Goal: Task Accomplishment & Management: Complete application form

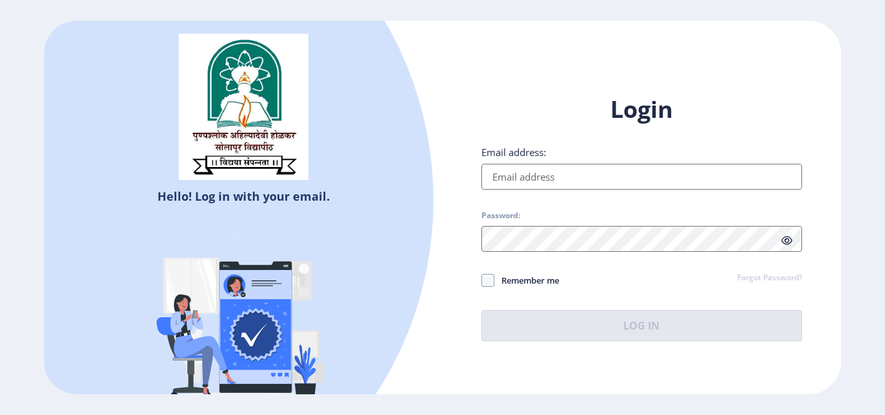
click at [591, 185] on input "Email address:" at bounding box center [641, 177] width 321 height 26
type input "[EMAIL_ADDRESS][DOMAIN_NAME]"
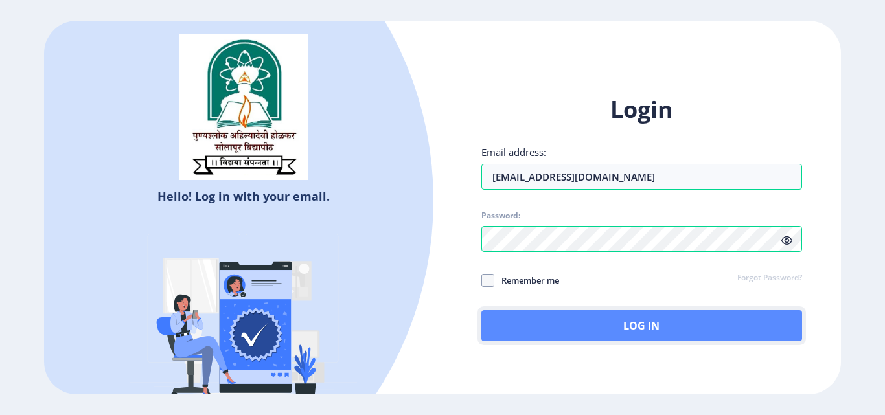
click at [564, 339] on button "Log In" at bounding box center [641, 325] width 321 height 31
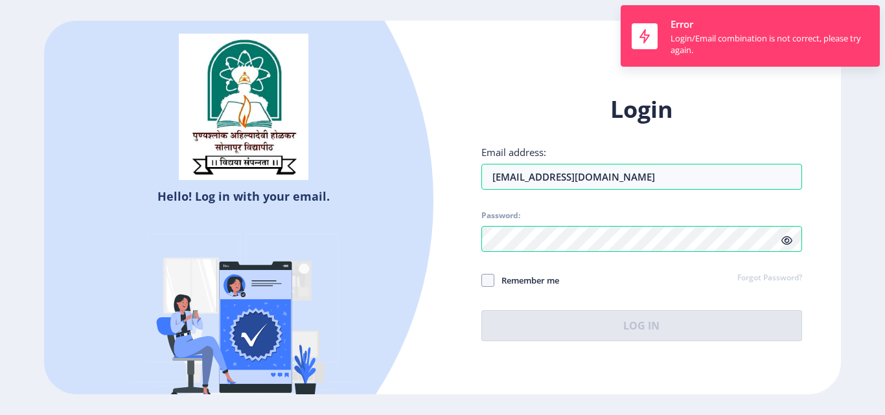
click at [788, 238] on icon at bounding box center [786, 241] width 11 height 10
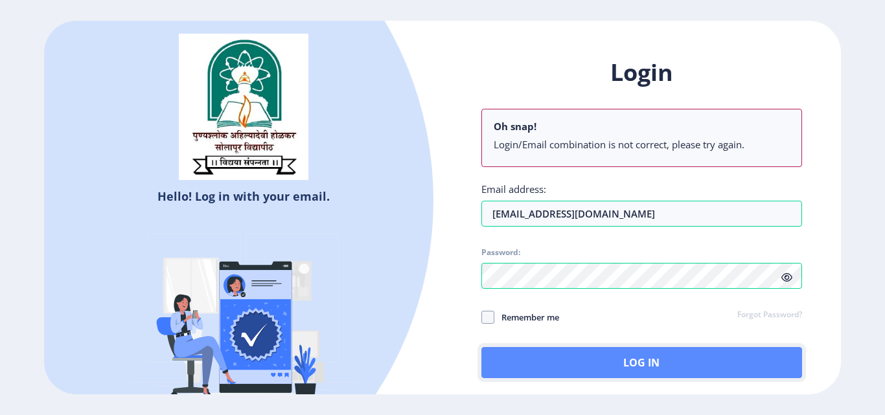
click at [573, 350] on button "Log In" at bounding box center [641, 362] width 321 height 31
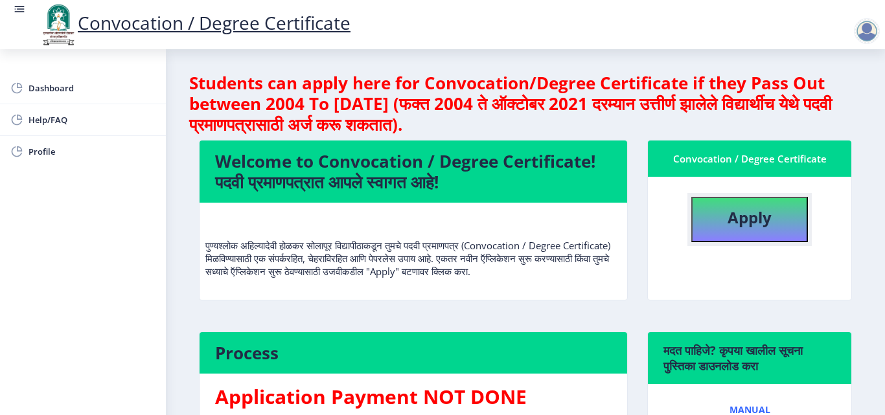
click at [755, 218] on b "Apply" at bounding box center [749, 217] width 44 height 21
select select
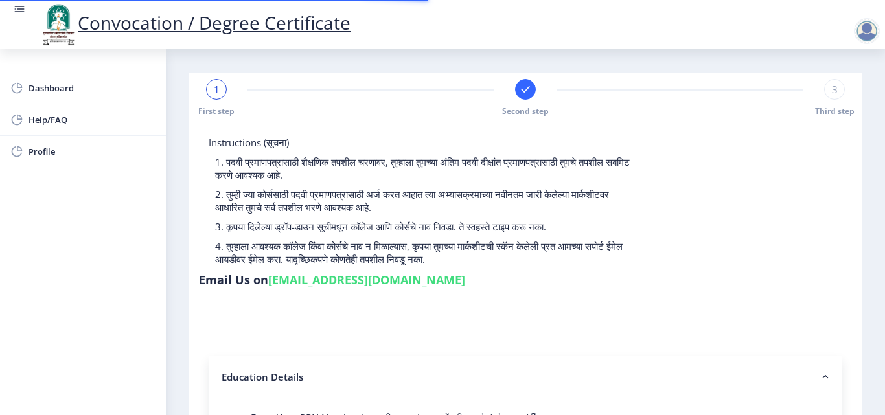
type input "2013032500235546"
select select "External"
select select "2016"
select select "March"
select select "HIGHER SECOND CLASS"
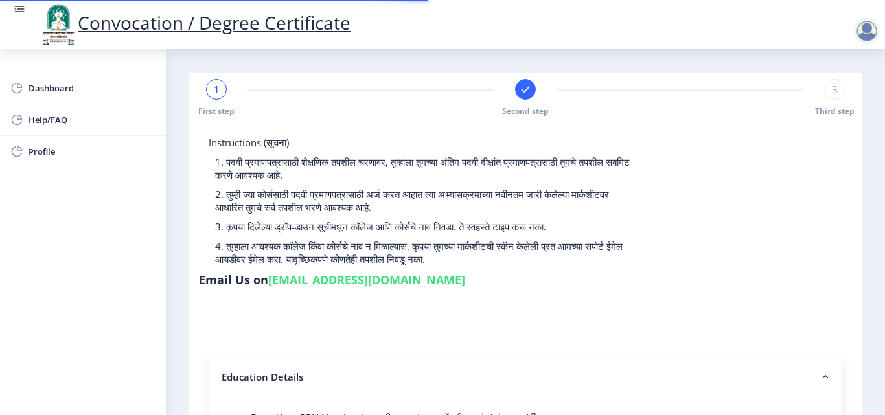
type input "244275"
type input "snehalata"
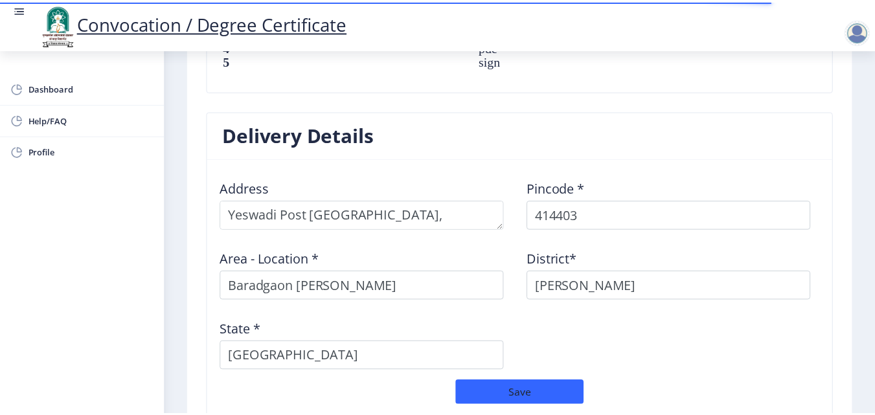
scroll to position [1135, 0]
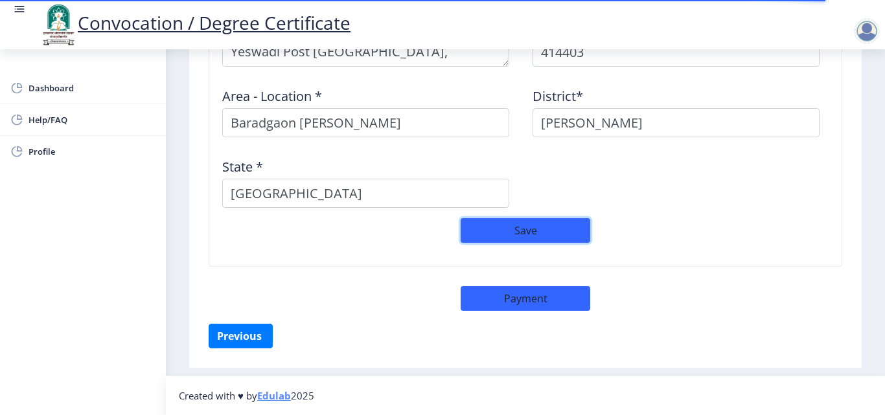
click at [510, 223] on button "Save" at bounding box center [526, 230] width 130 height 25
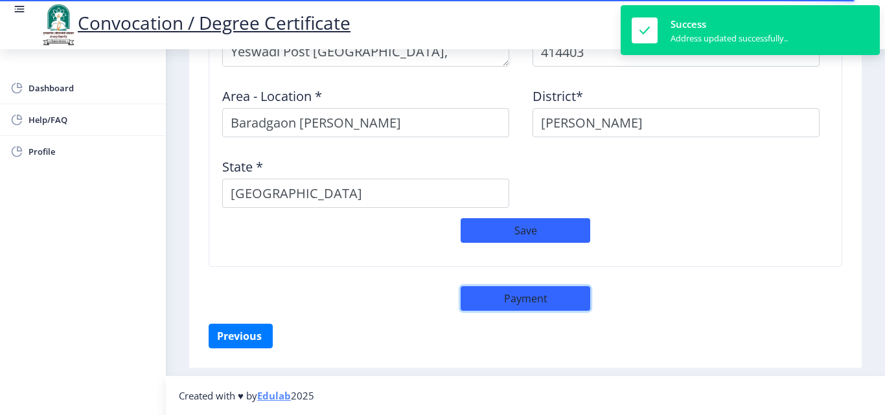
click at [529, 293] on button "Payment" at bounding box center [526, 298] width 130 height 25
select select "sealed"
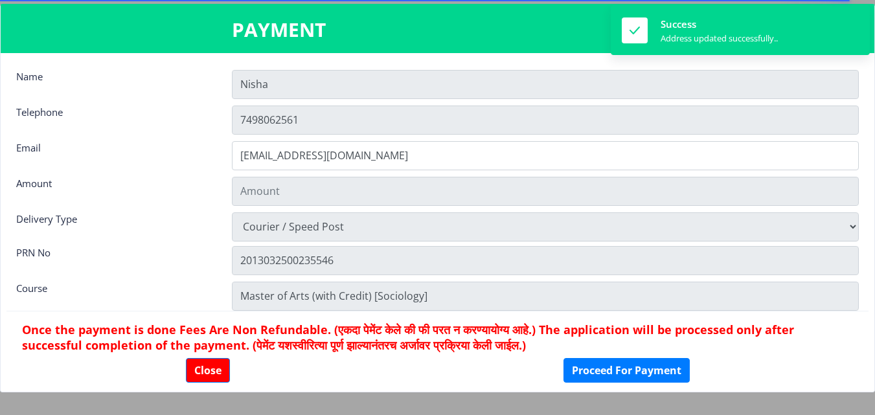
type input "1885"
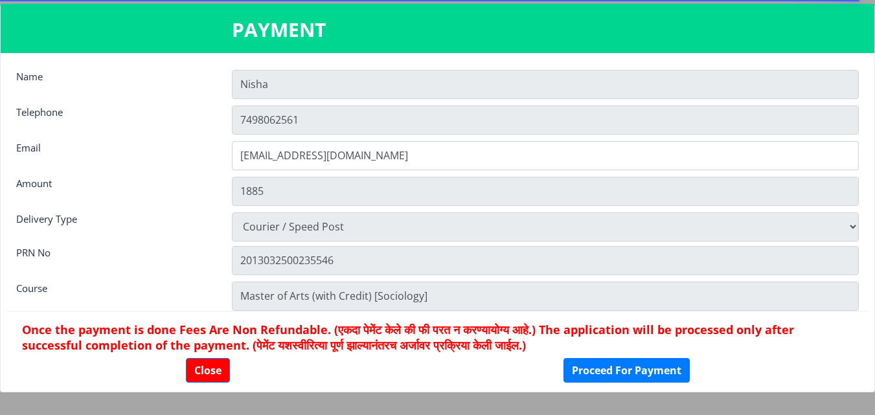
scroll to position [18, 0]
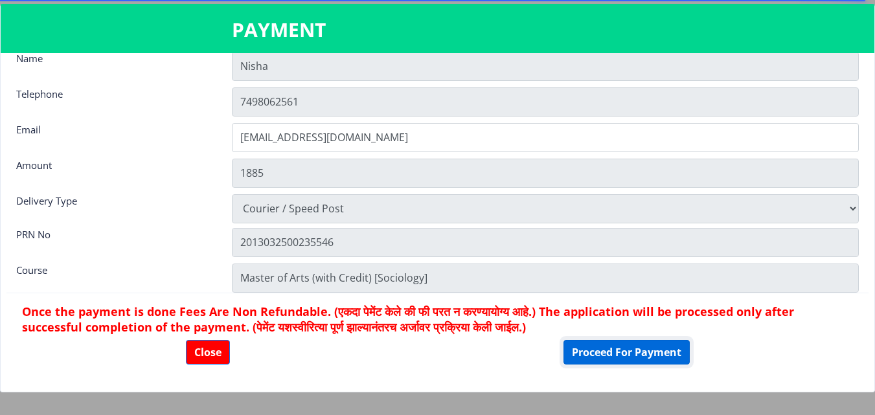
click at [619, 353] on button "Proceed For Payment" at bounding box center [627, 352] width 126 height 25
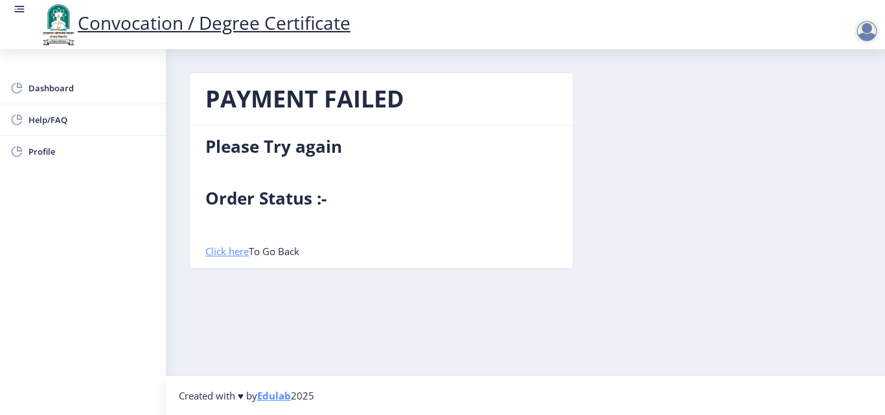
click at [216, 249] on link "Click here" at bounding box center [226, 251] width 43 height 13
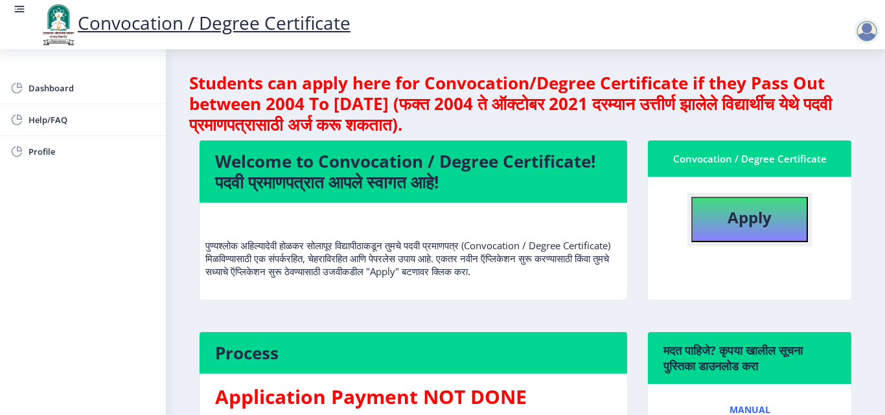
click at [779, 224] on button "Apply" at bounding box center [749, 219] width 117 height 45
select select
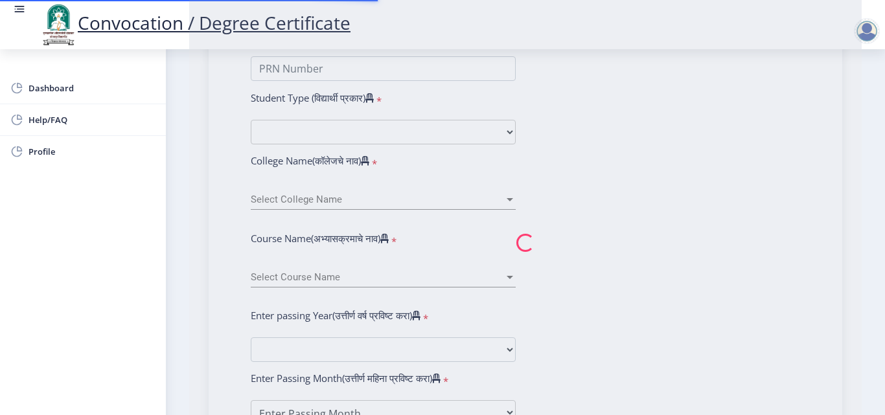
scroll to position [389, 0]
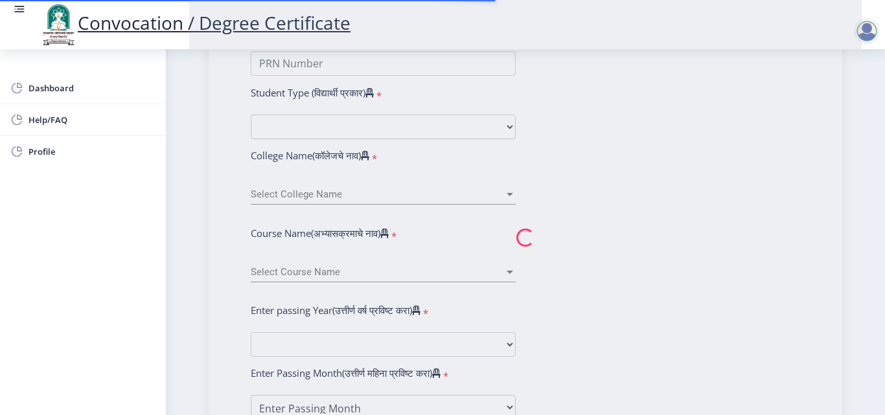
type input "[PERSON_NAME]"
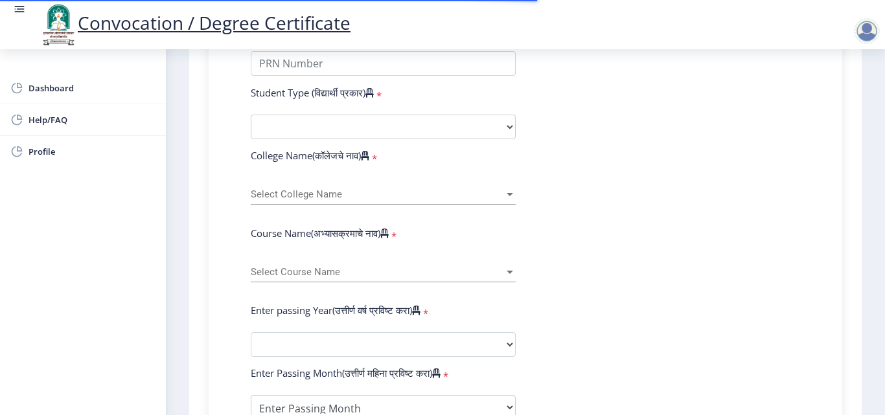
type input "2013032500235546"
select select "External"
select select "2016"
select select "March"
select select "HIGHER SECOND CLASS"
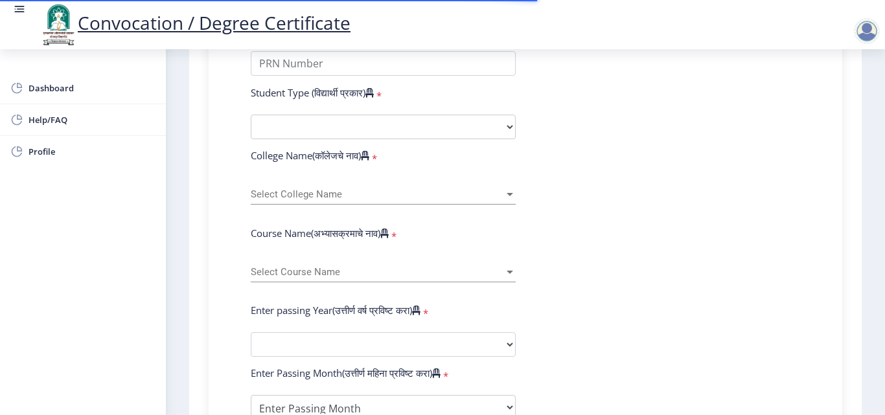
type input "244275"
type input "[PERSON_NAME]"
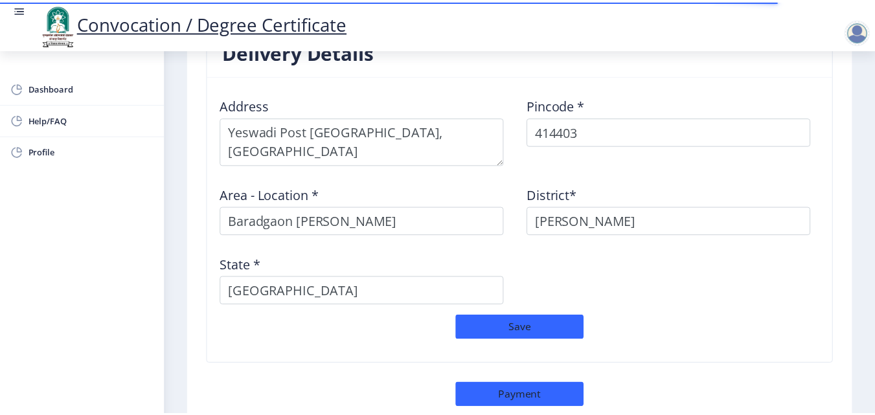
scroll to position [1152, 0]
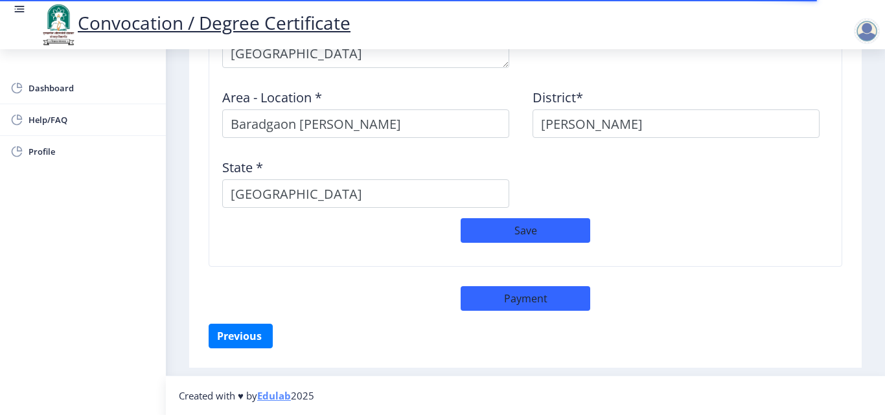
click at [567, 311] on div "Delivery Details Address Pincode * 414403 Area - Location * Baradgaon Sudrik B.…" at bounding box center [525, 127] width 653 height 393
click at [562, 299] on button "Payment" at bounding box center [526, 298] width 130 height 25
select select "sealed"
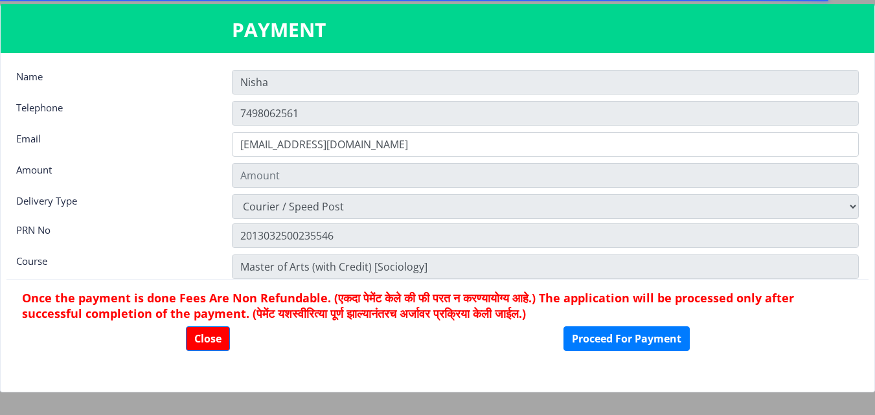
type input "1885"
click at [616, 336] on button "Proceed For Payment" at bounding box center [627, 338] width 126 height 25
